Goal: Task Accomplishment & Management: Use online tool/utility

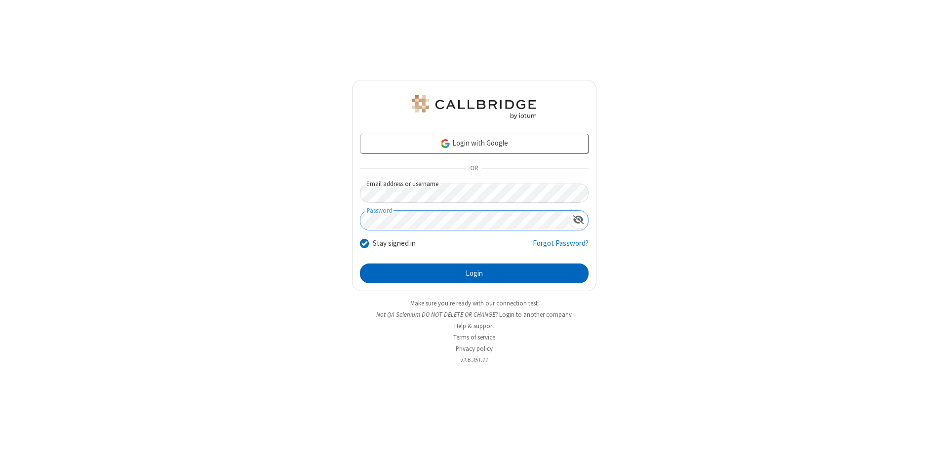
click at [474, 273] on button "Login" at bounding box center [474, 274] width 229 height 20
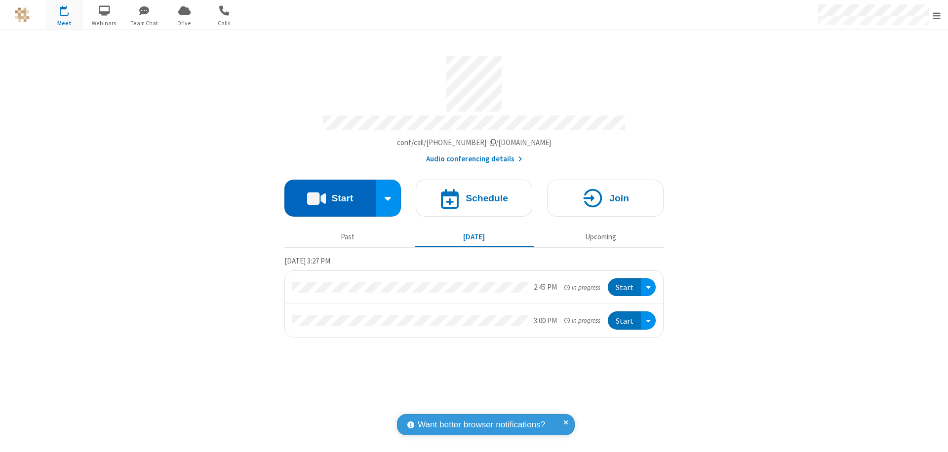
click at [330, 193] on button "Start" at bounding box center [329, 198] width 91 height 37
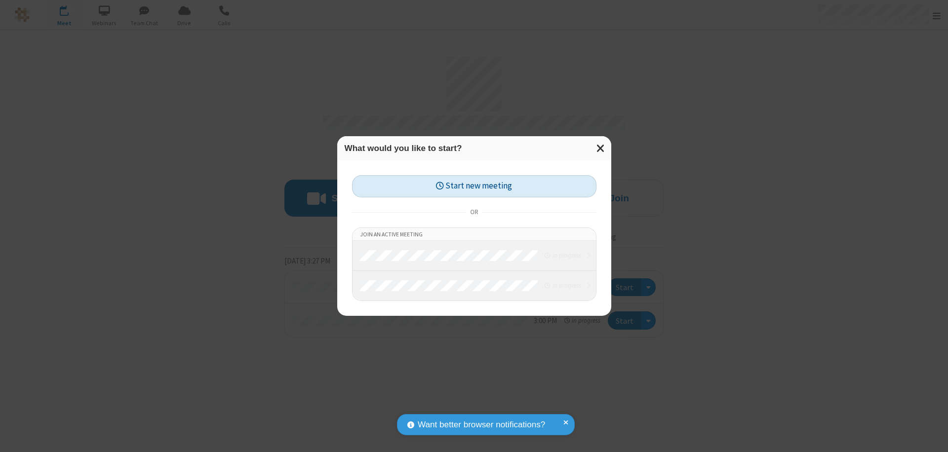
click at [474, 186] on button "Start new meeting" at bounding box center [474, 186] width 244 height 22
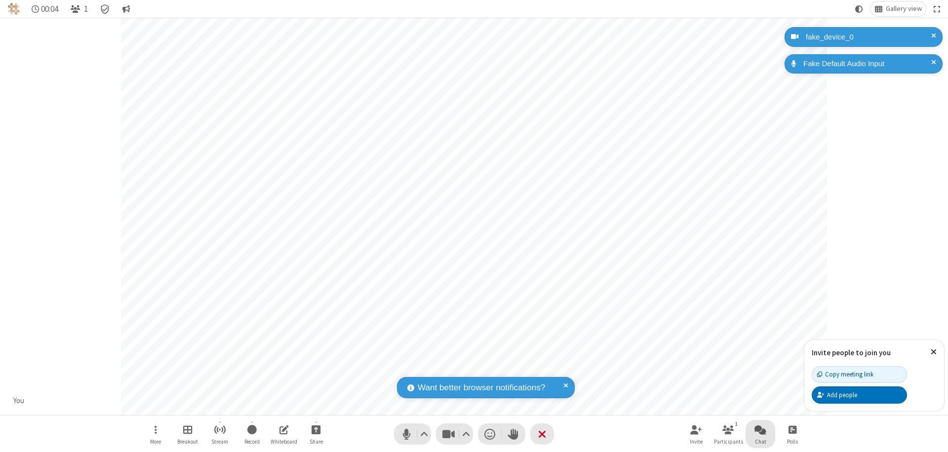
click at [760, 429] on span "Open chat" at bounding box center [760, 429] width 12 height 12
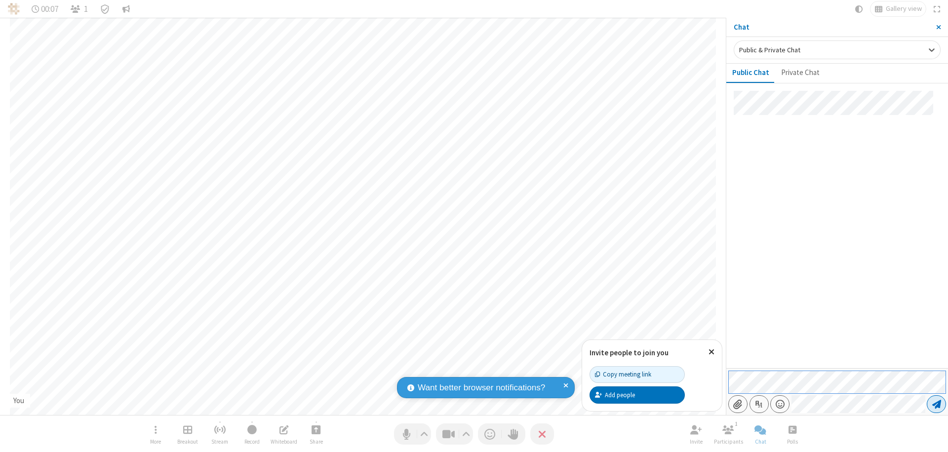
click at [936, 404] on span "Send message" at bounding box center [936, 404] width 9 height 10
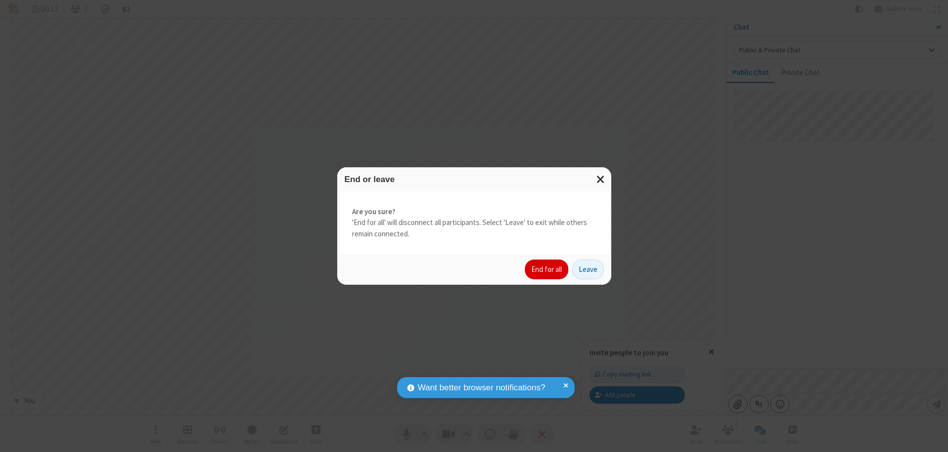
click at [547, 269] on button "End for all" at bounding box center [546, 270] width 43 height 20
